Goal: Task Accomplishment & Management: Use online tool/utility

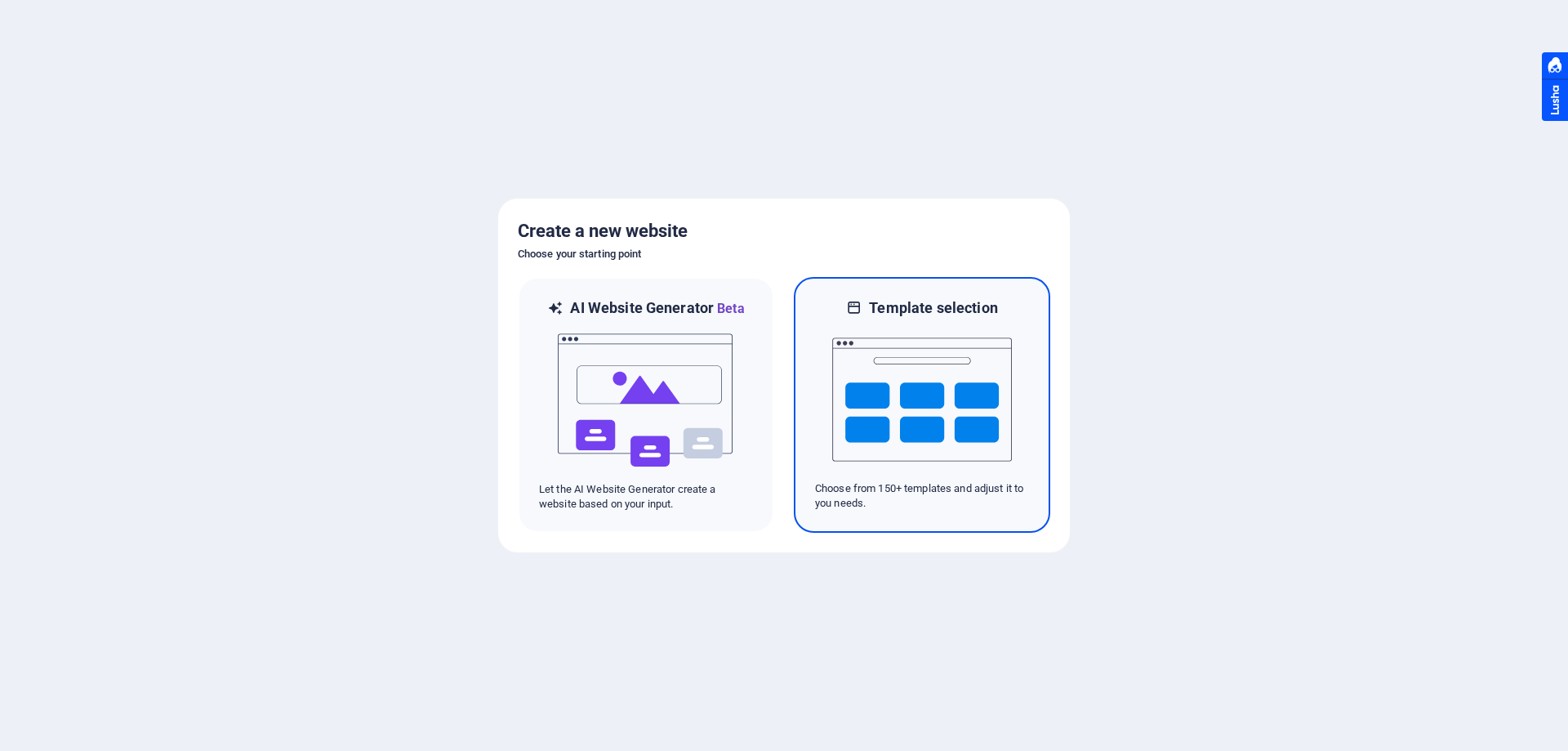
click at [942, 420] on img at bounding box center [922, 399] width 179 height 163
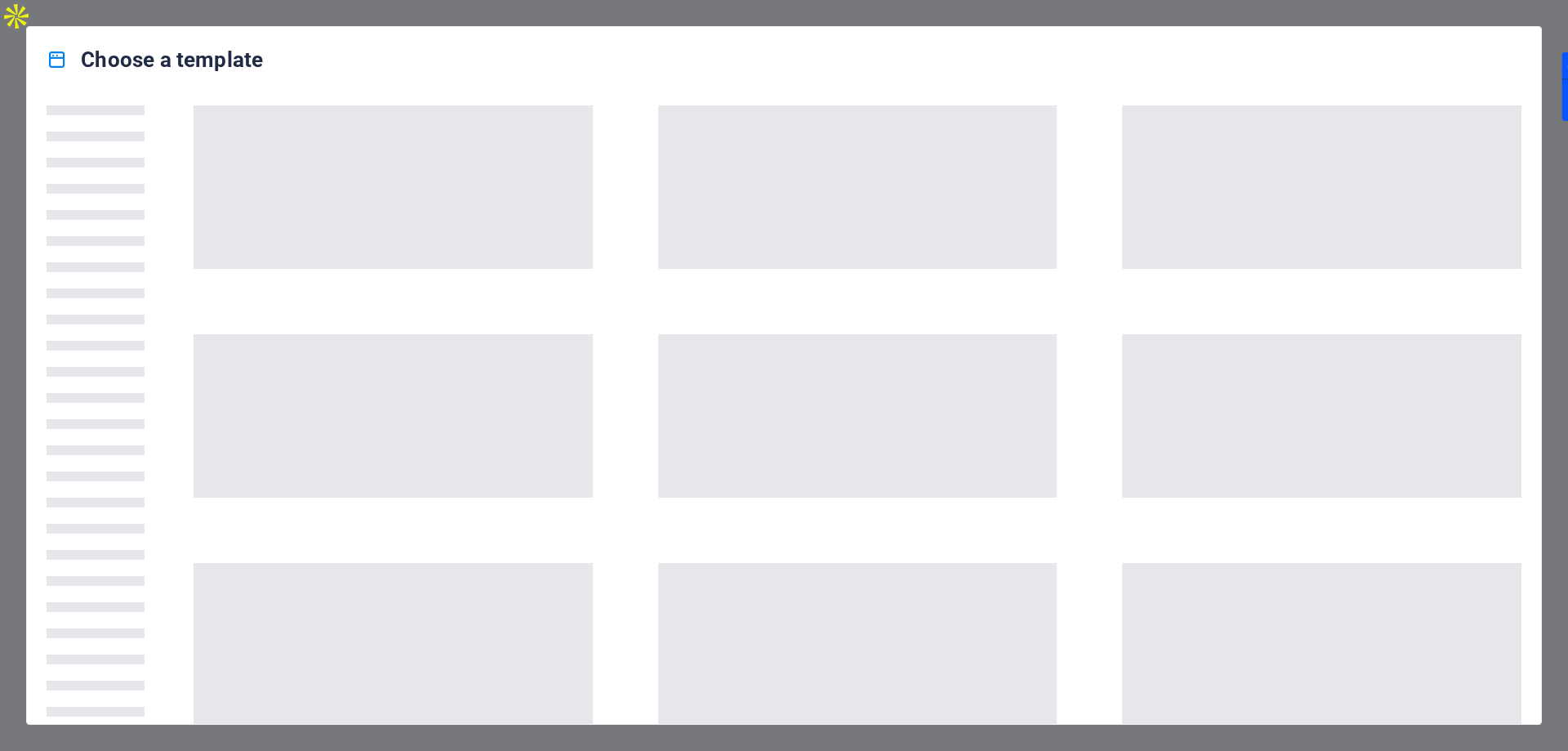
click at [1465, 11] on div "Choose a template" at bounding box center [784, 375] width 1568 height 751
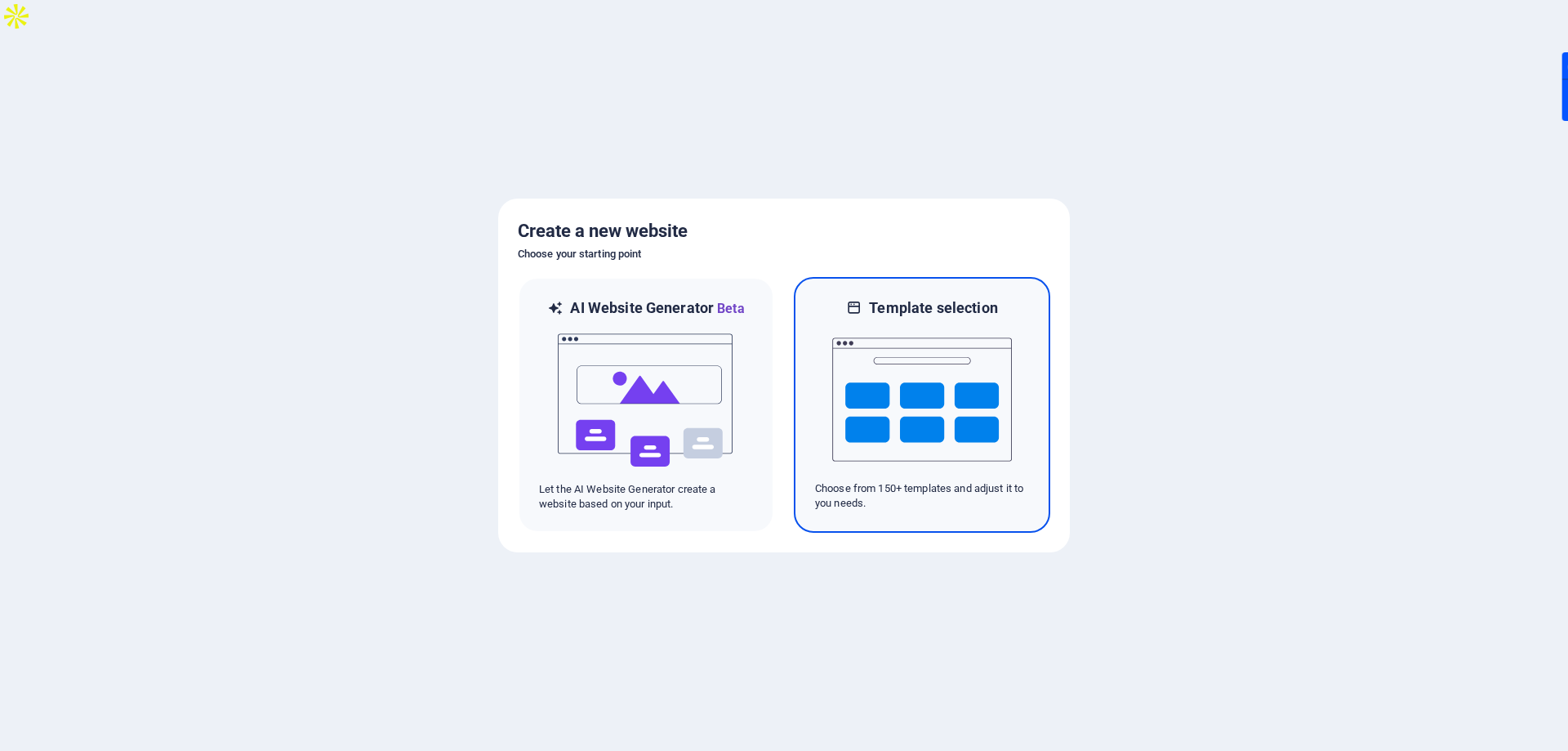
click at [911, 378] on img at bounding box center [922, 399] width 179 height 163
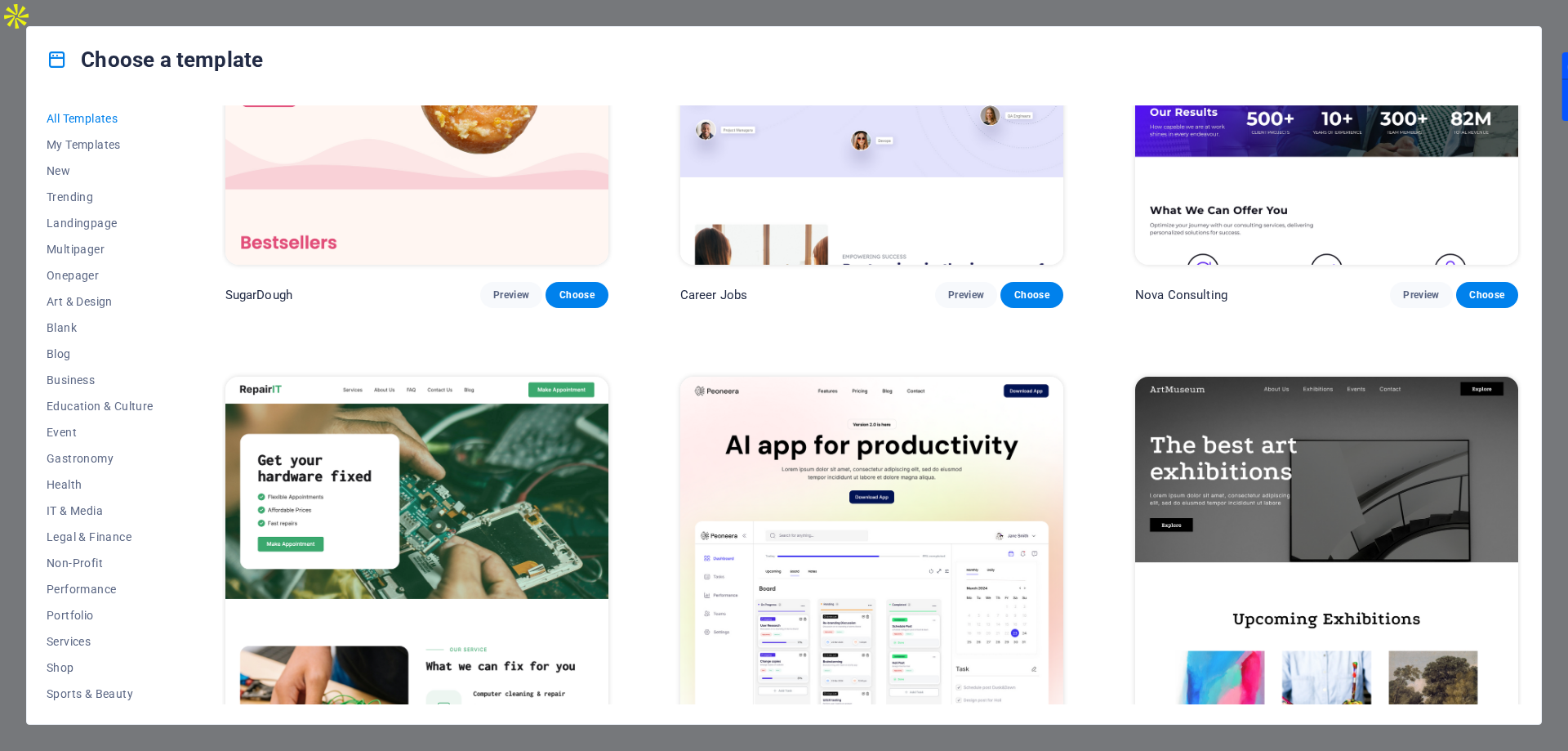
scroll to position [409, 0]
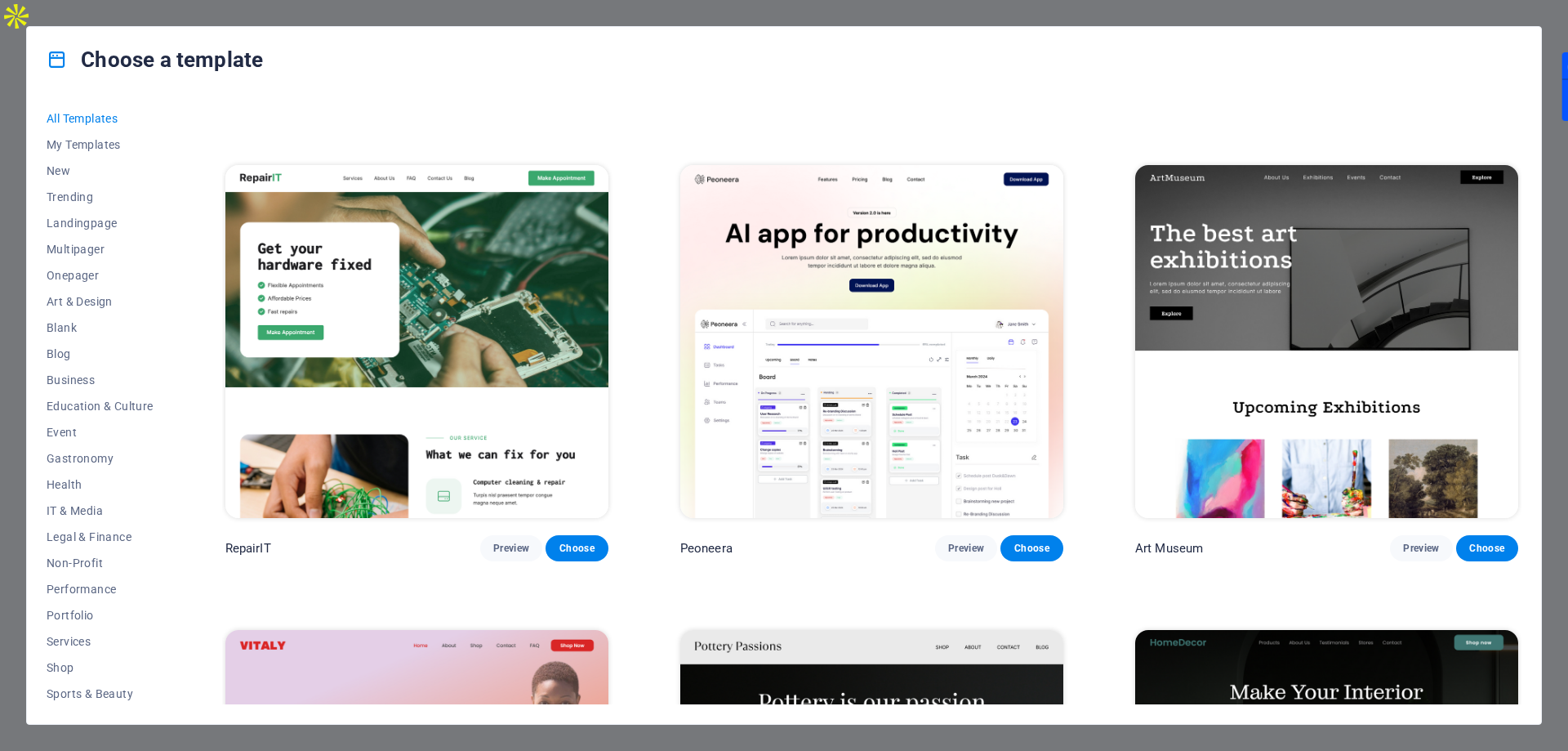
click at [853, 330] on img at bounding box center [872, 341] width 383 height 353
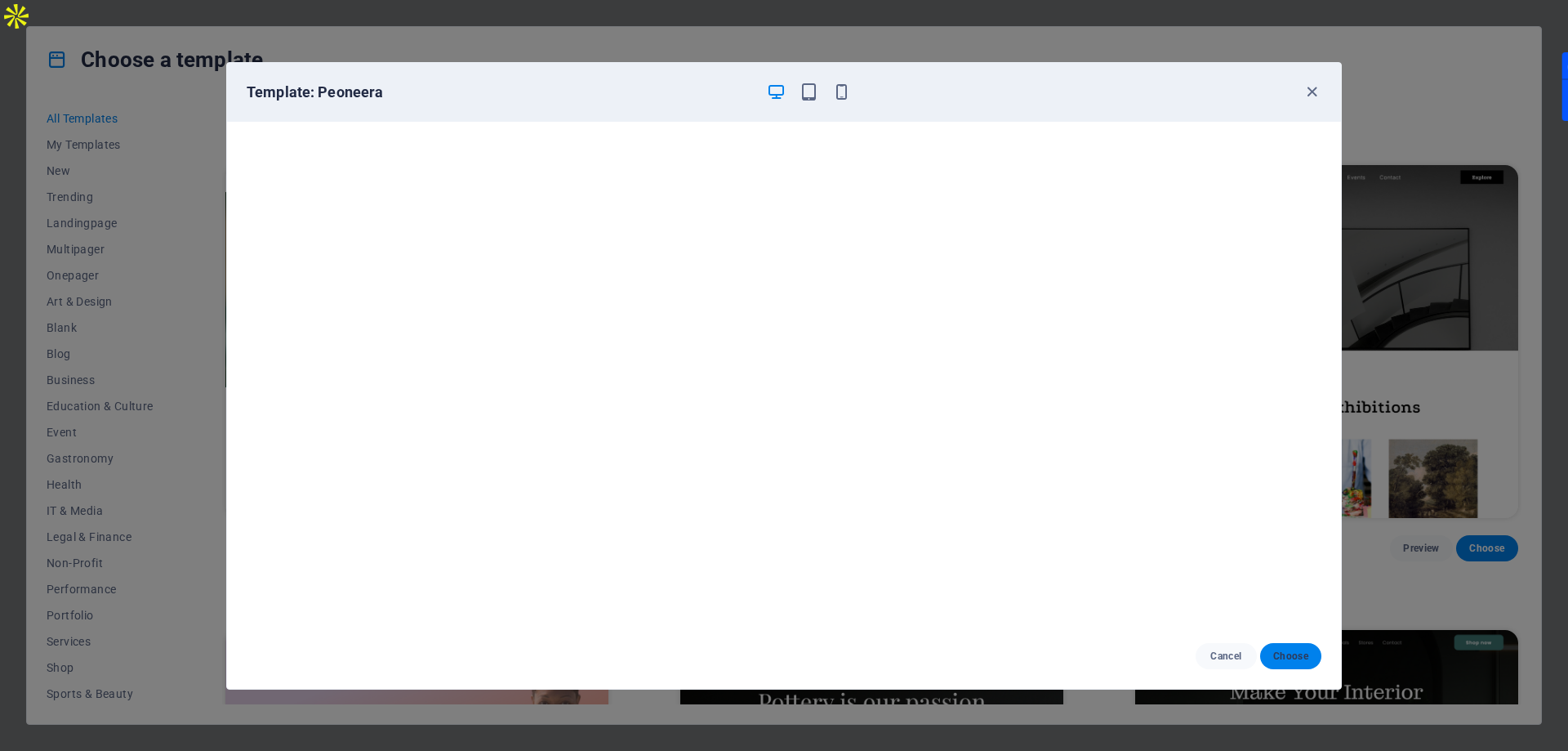
click at [1292, 659] on span "Choose" at bounding box center [1291, 655] width 36 height 13
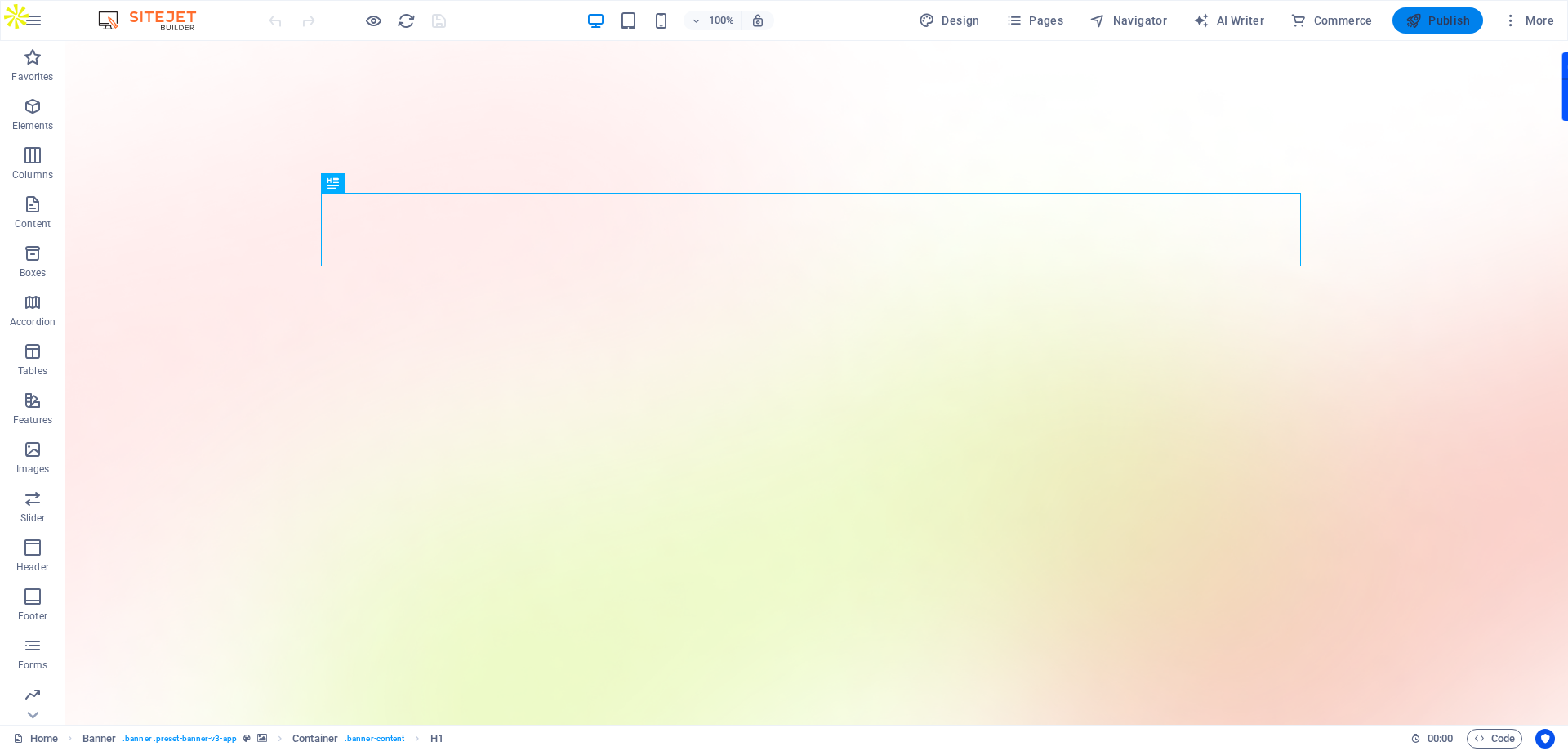
click at [1430, 18] on span "Publish" at bounding box center [1438, 19] width 64 height 16
